Goal: Book appointment/travel/reservation

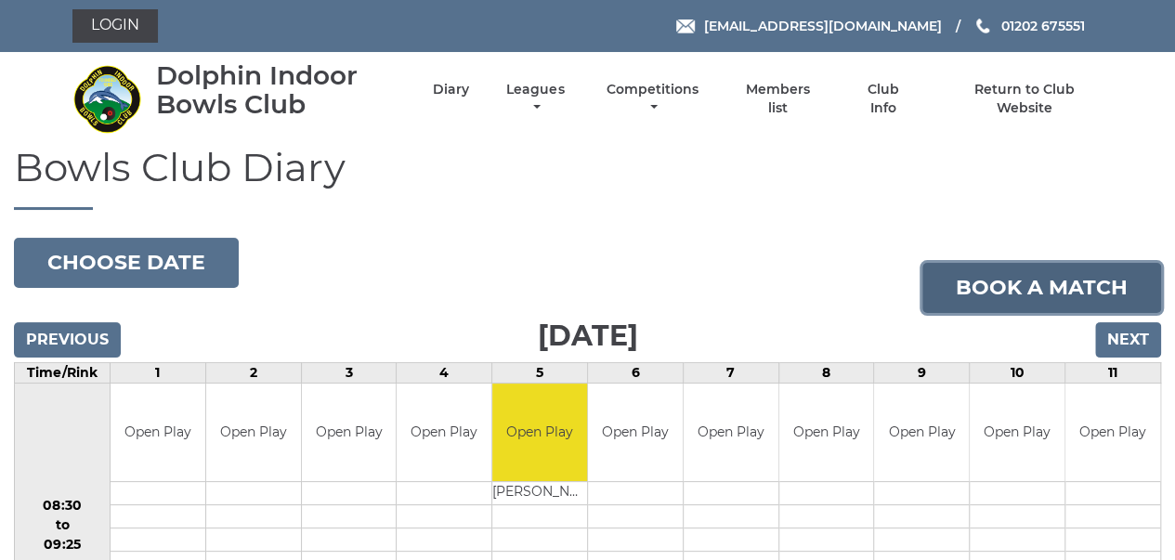
click at [1007, 293] on link "Book a match" at bounding box center [1041, 288] width 239 height 50
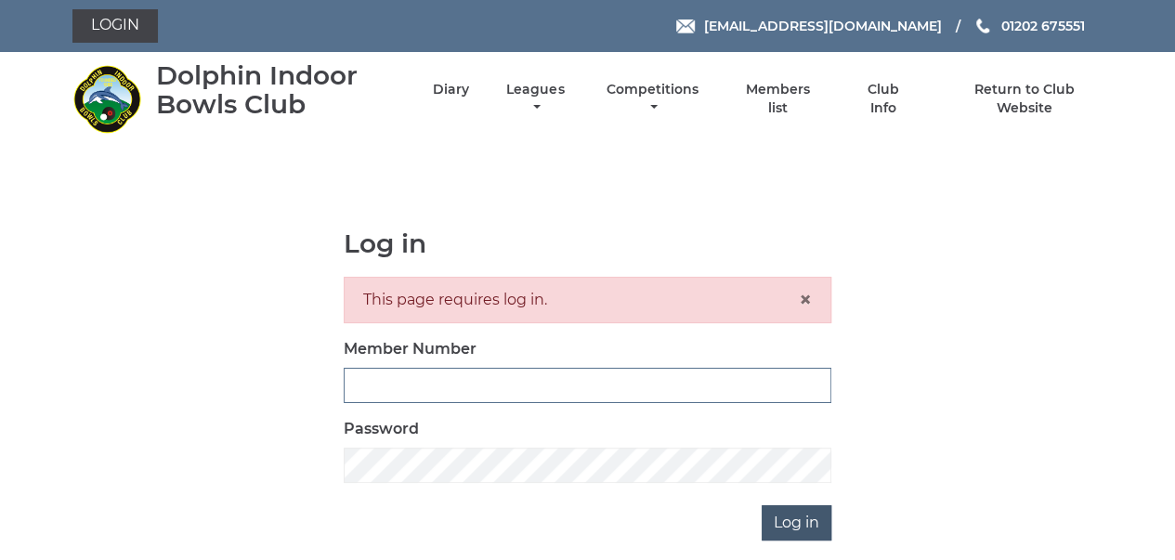
type input "3280"
click at [792, 521] on input "Log in" at bounding box center [797, 522] width 70 height 35
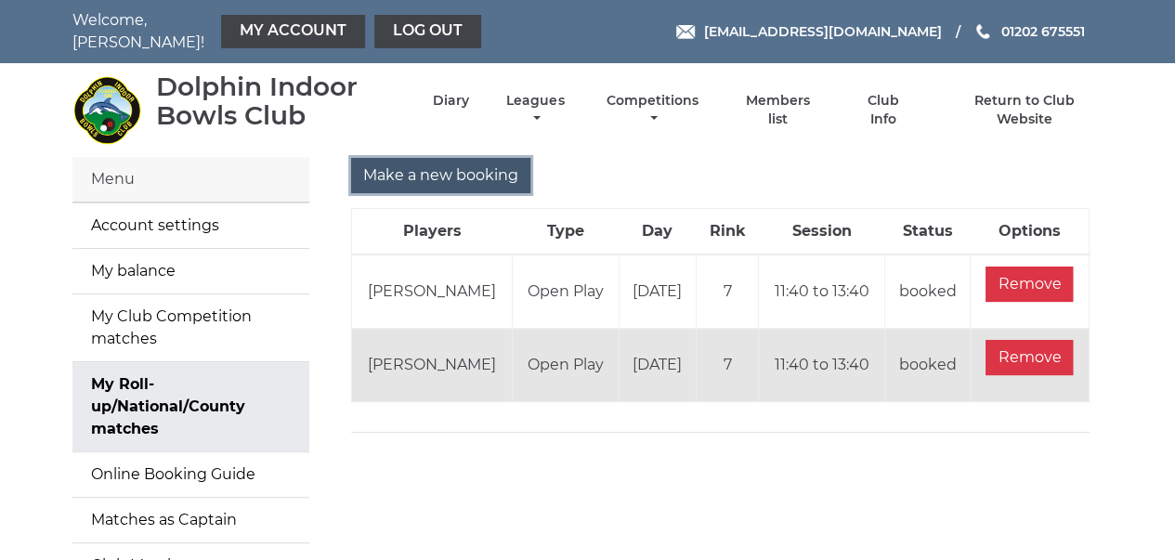
click at [403, 170] on input "Make a new booking" at bounding box center [440, 175] width 179 height 35
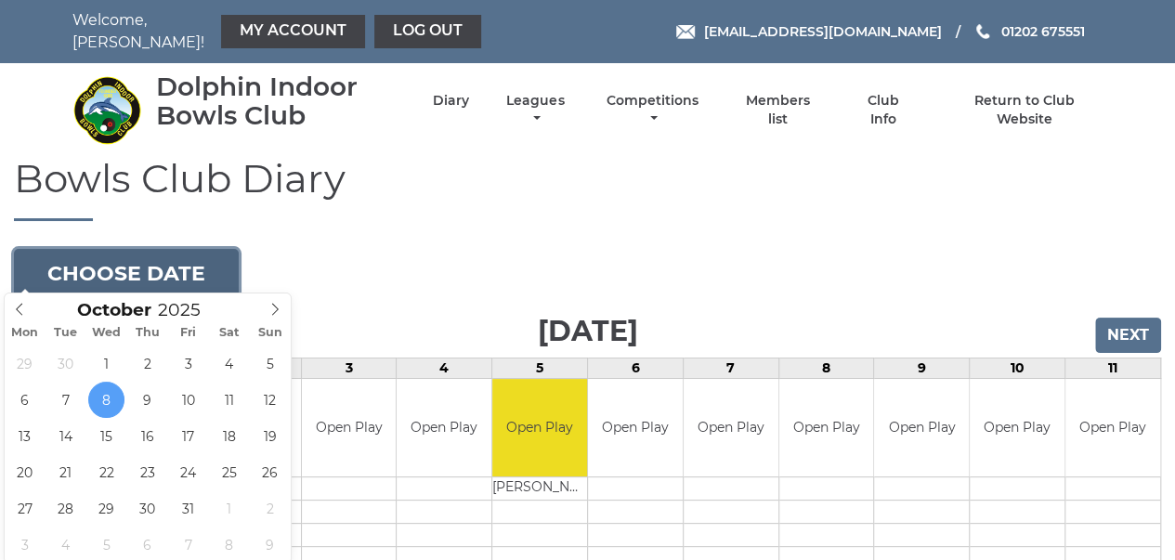
click at [193, 272] on button "Choose date" at bounding box center [126, 274] width 225 height 50
type input "2025-10-15"
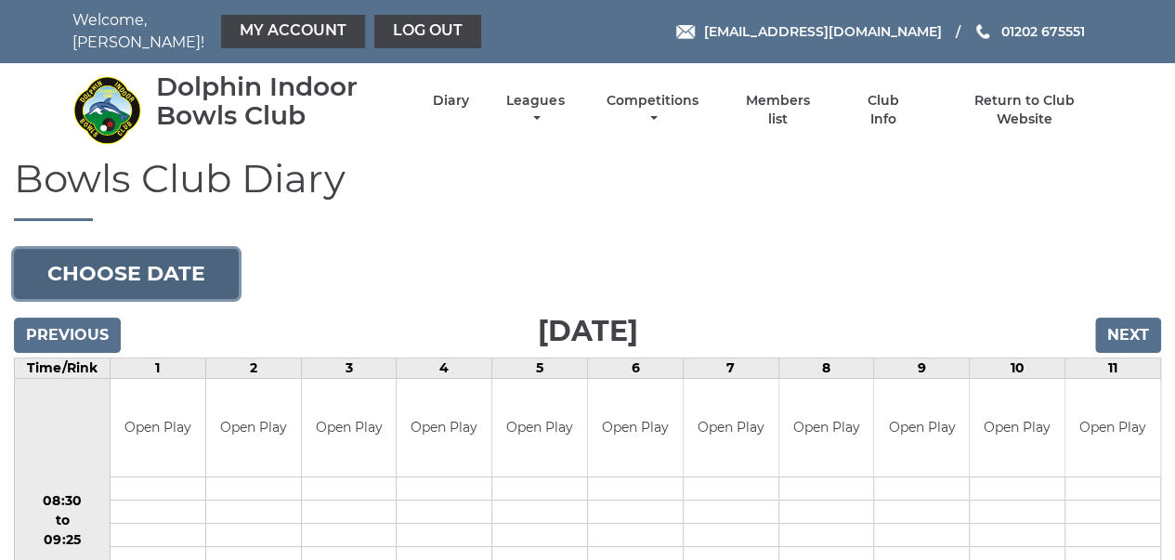
click at [97, 258] on button "Choose date" at bounding box center [126, 274] width 225 height 50
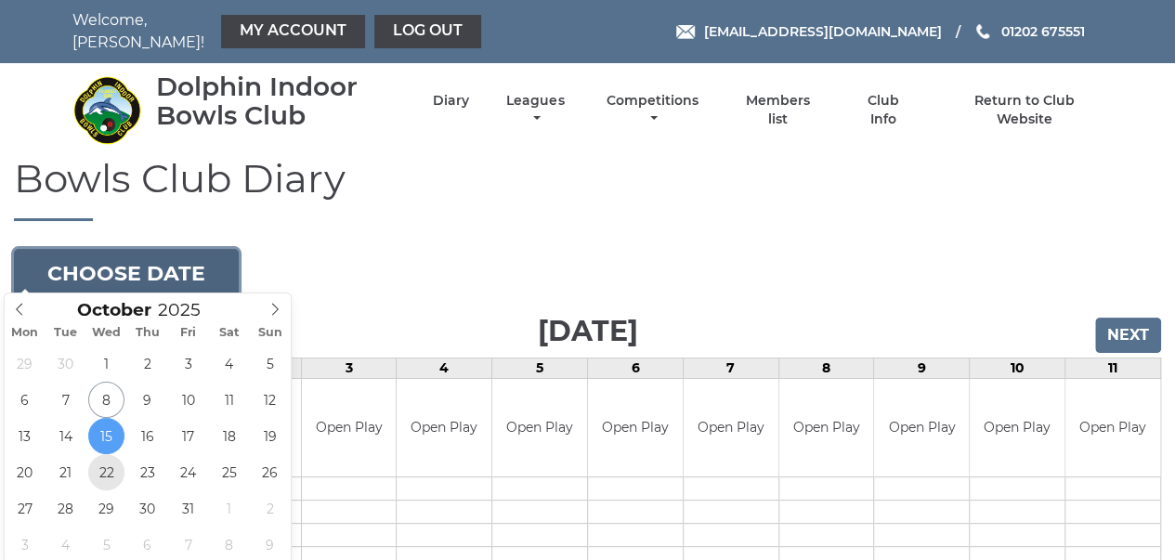
type input "[DATE]"
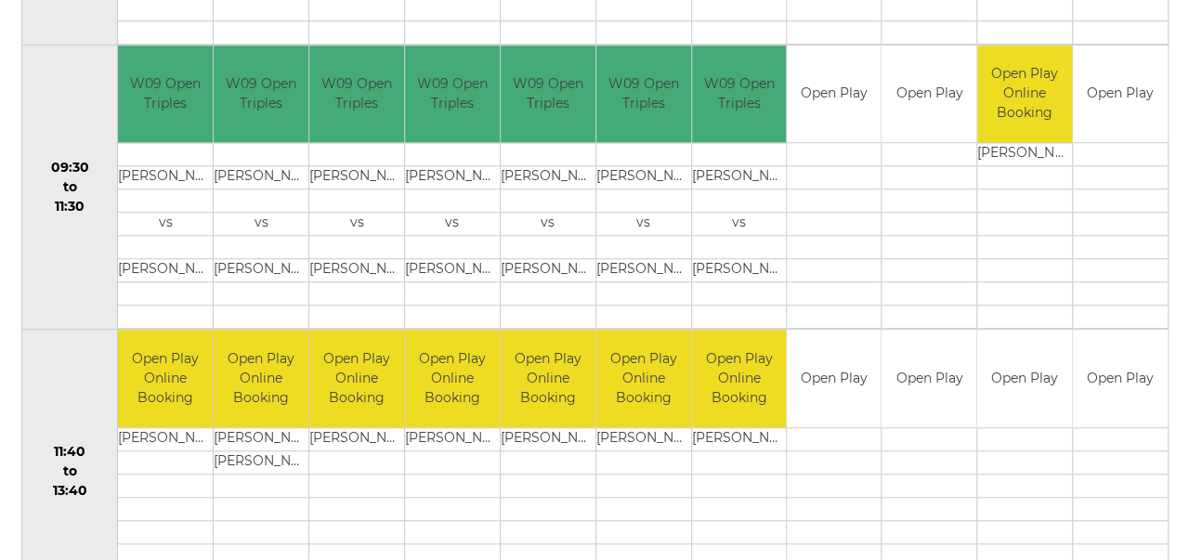
scroll to position [633, 0]
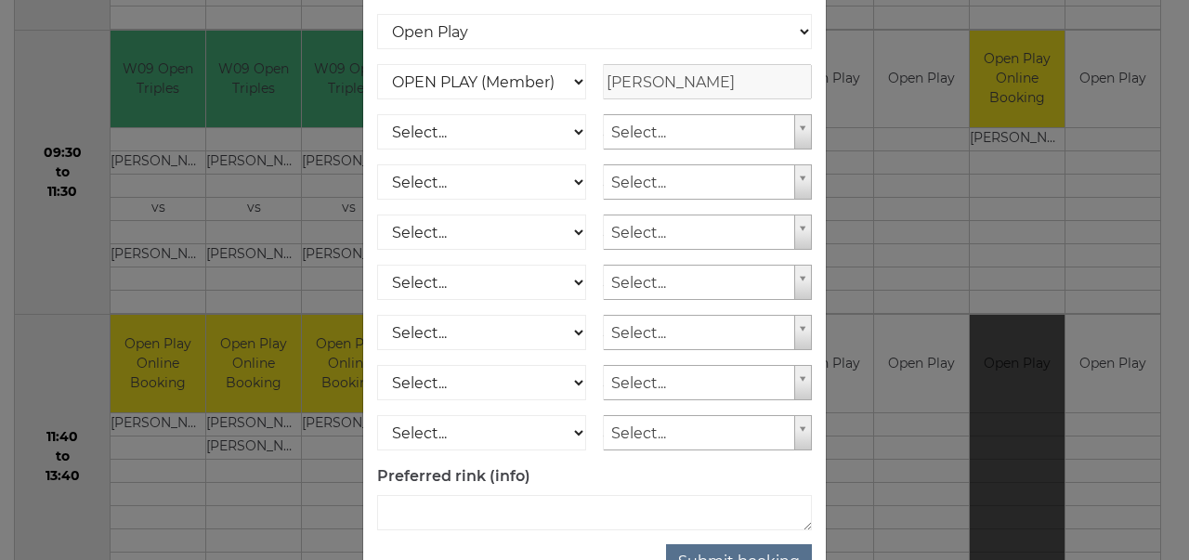
scroll to position [300, 0]
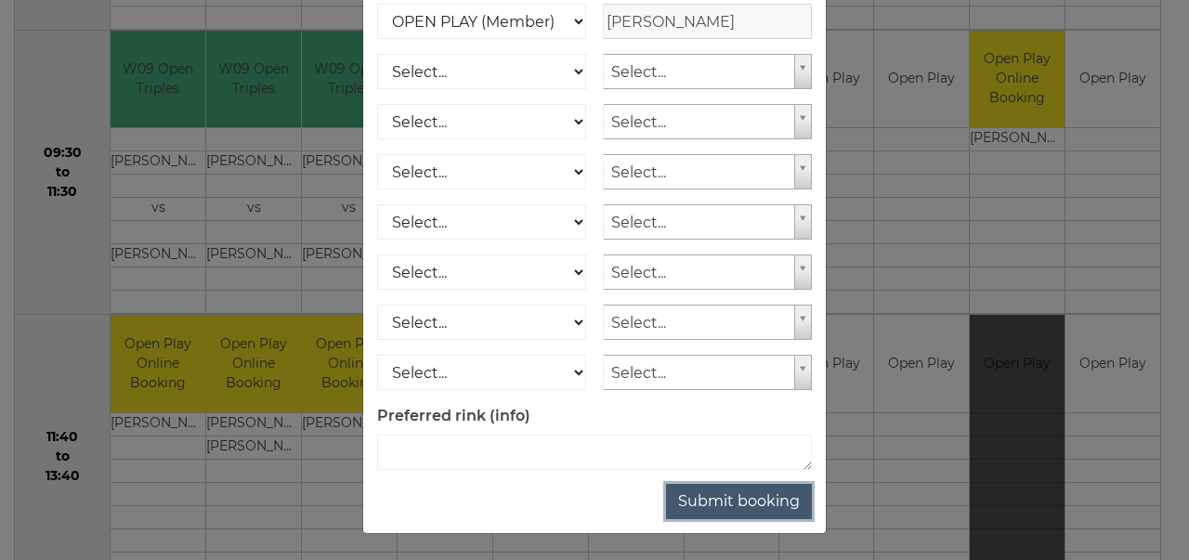
click at [775, 498] on button "Submit booking" at bounding box center [739, 501] width 146 height 35
